Goal: Information Seeking & Learning: Learn about a topic

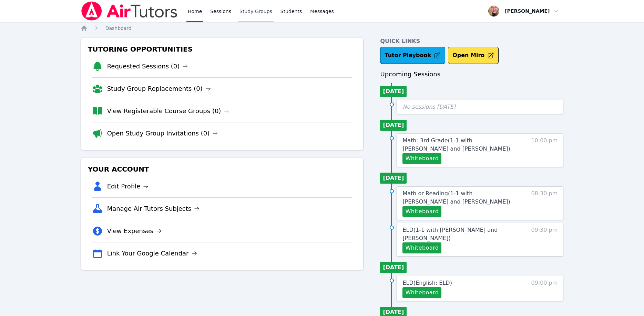
click at [246, 11] on link "Study Groups" at bounding box center [255, 11] width 35 height 22
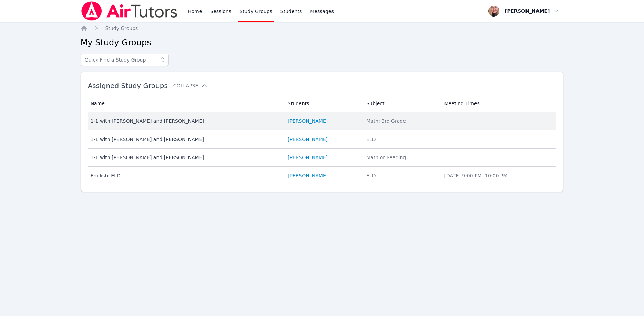
click at [134, 121] on div "1-1 with [PERSON_NAME] and [PERSON_NAME]" at bounding box center [185, 121] width 189 height 7
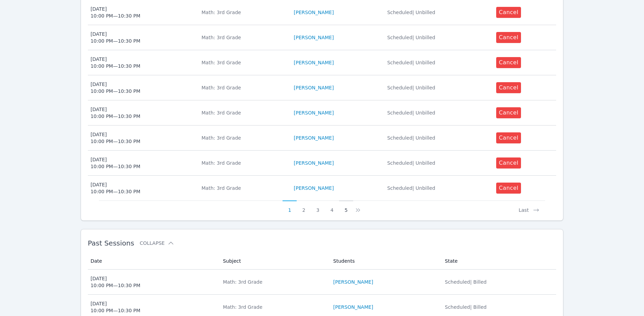
scroll to position [283, 0]
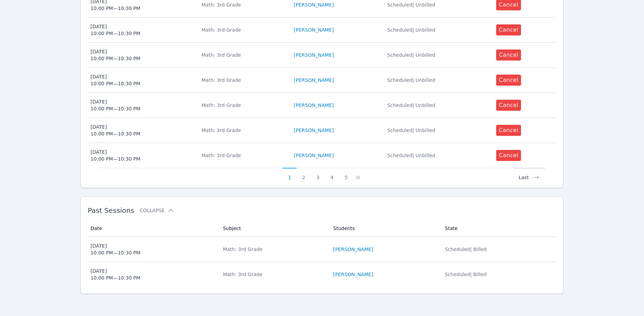
click at [520, 174] on button "Last" at bounding box center [529, 174] width 32 height 13
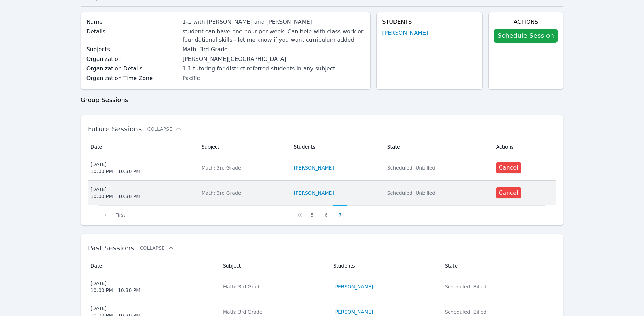
scroll to position [82, 0]
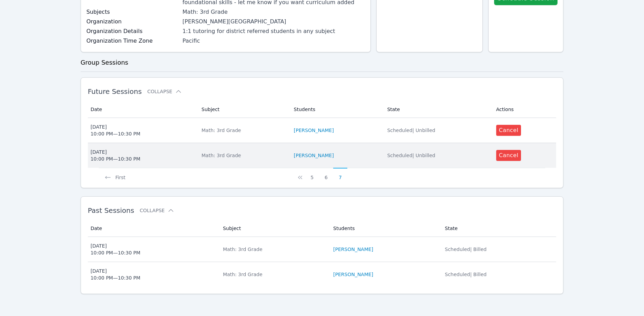
click at [178, 160] on span "Sun Sep 14 10:00 PM — 10:30 PM" at bounding box center [142, 156] width 103 height 14
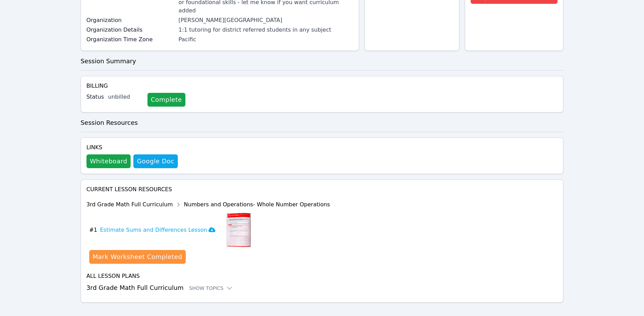
scroll to position [112, 0]
click at [192, 285] on div "Show Topics" at bounding box center [211, 288] width 44 height 7
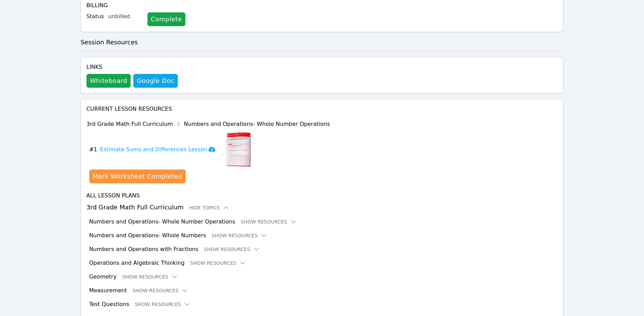
scroll to position [209, 0]
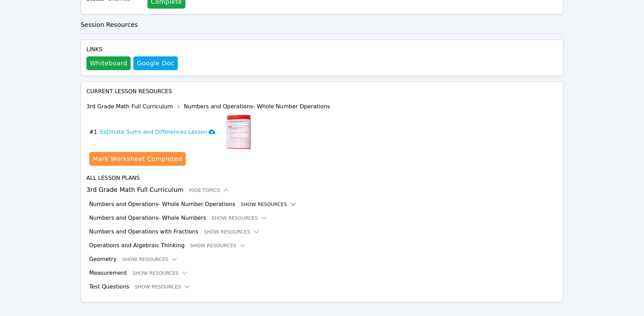
click at [257, 201] on button "Show Resources" at bounding box center [269, 204] width 56 height 7
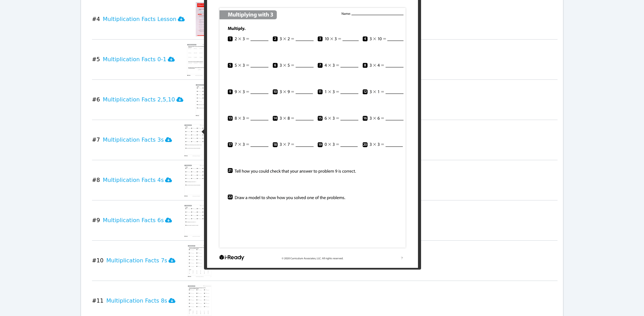
scroll to position [561, 0]
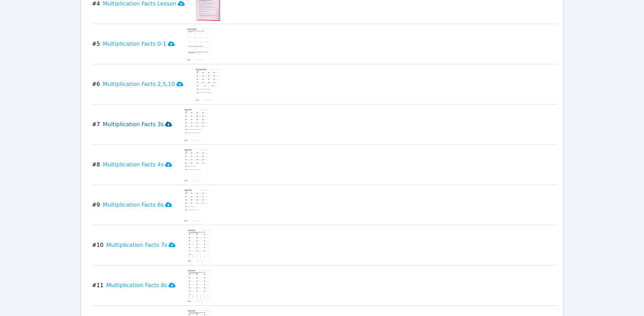
click at [165, 122] on icon at bounding box center [168, 124] width 7 height 5
click at [165, 162] on icon at bounding box center [168, 164] width 7 height 5
click at [165, 202] on icon at bounding box center [168, 204] width 7 height 5
click at [168, 243] on icon at bounding box center [171, 245] width 7 height 5
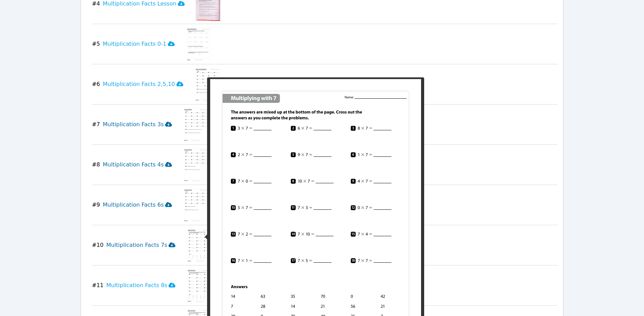
scroll to position [631, 0]
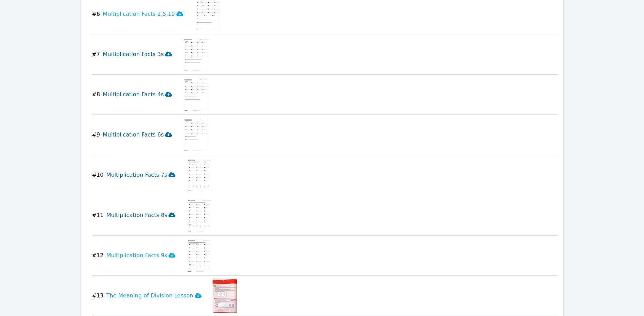
click at [168, 213] on icon at bounding box center [171, 215] width 7 height 5
click at [168, 253] on icon at bounding box center [171, 255] width 7 height 5
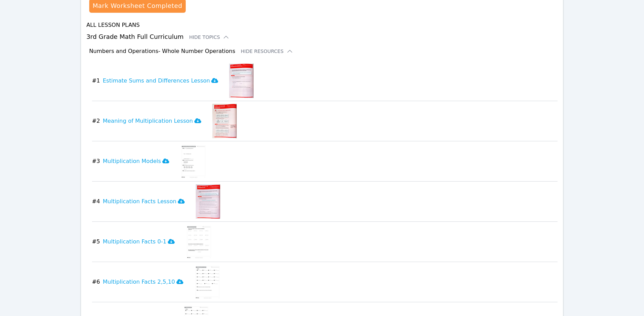
scroll to position [350, 0]
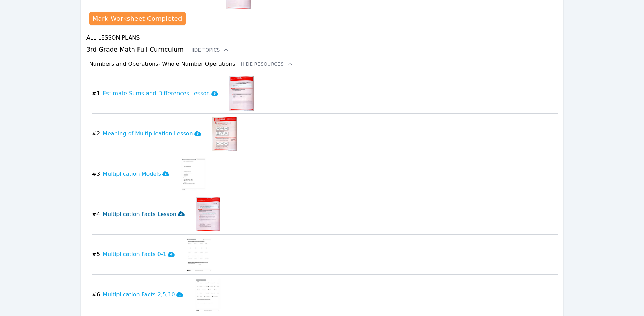
click at [178, 212] on icon at bounding box center [181, 214] width 7 height 5
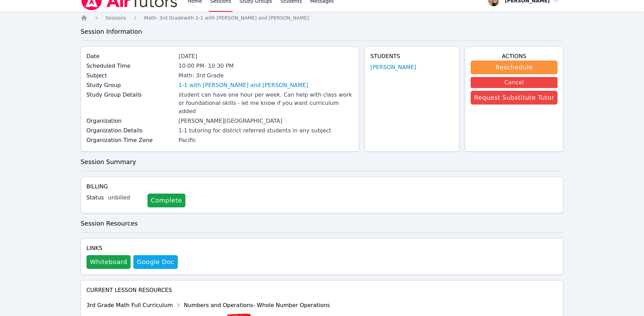
scroll to position [0, 0]
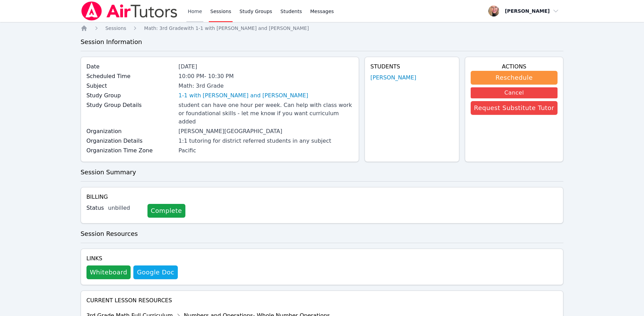
click at [197, 13] on link "Home" at bounding box center [194, 11] width 17 height 22
